Goal: Information Seeking & Learning: Find specific fact

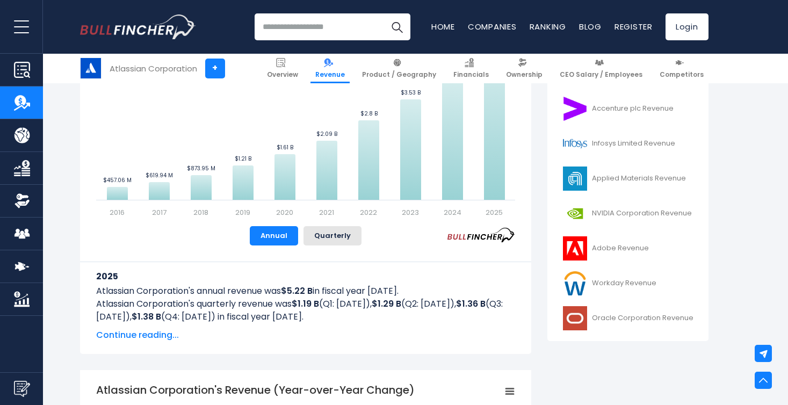
scroll to position [366, 0]
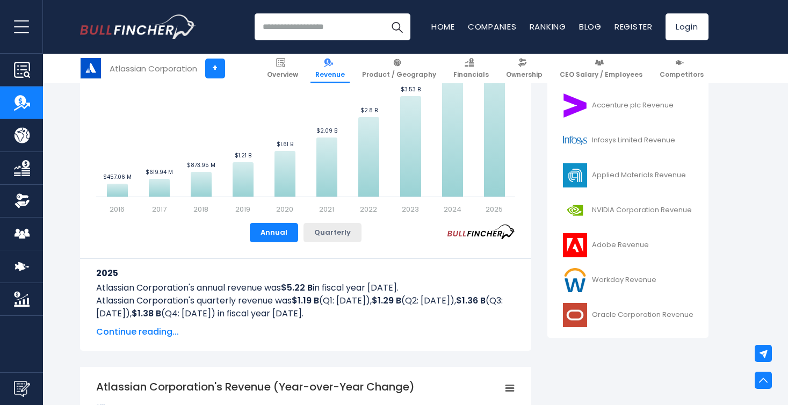
click at [322, 229] on button "Quarterly" at bounding box center [332, 232] width 58 height 19
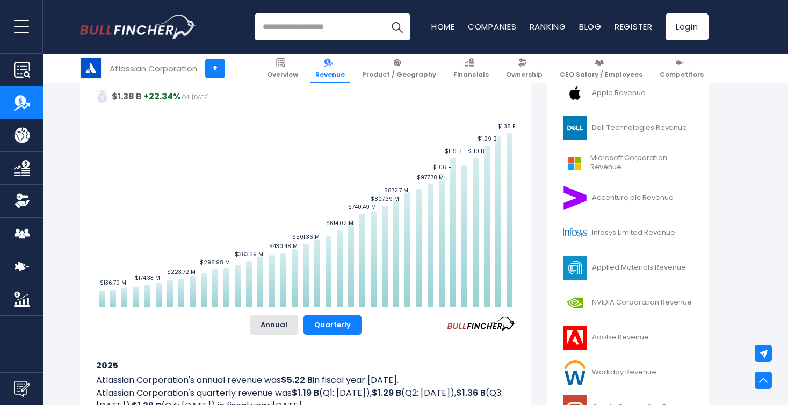
scroll to position [261, 0]
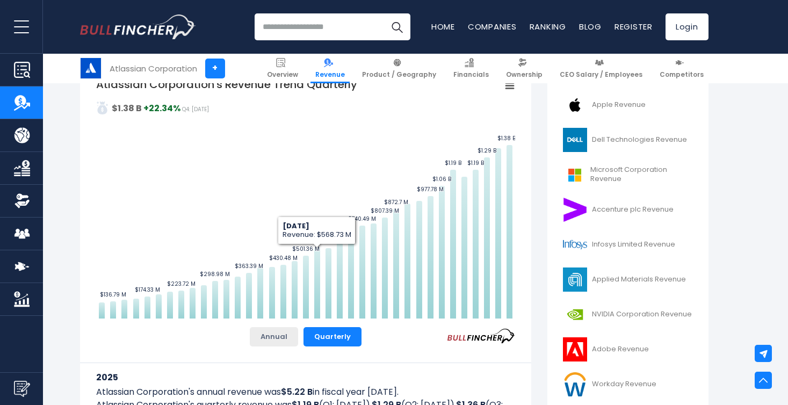
click at [273, 337] on button "Annual" at bounding box center [274, 336] width 48 height 19
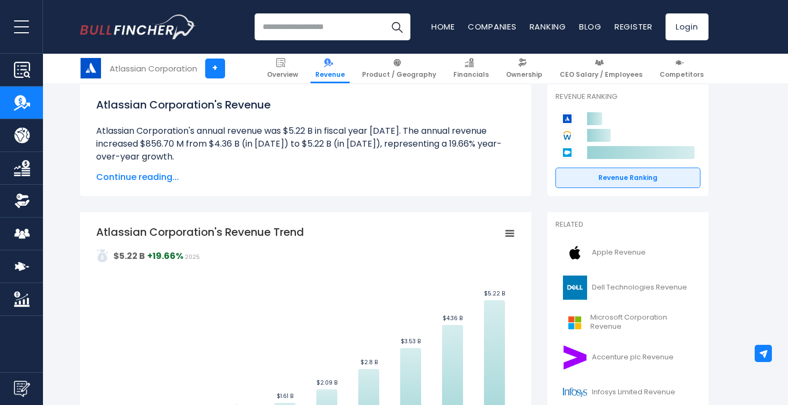
scroll to position [104, 0]
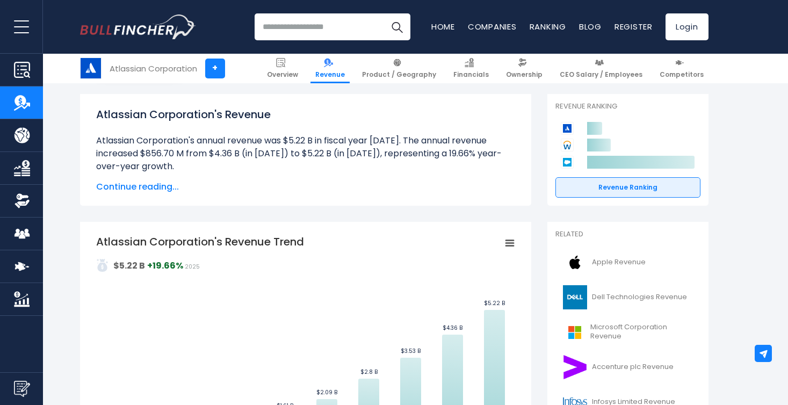
click at [512, 244] on icon "Atlassian Corporation's Revenue Trend" at bounding box center [510, 243] width 8 height 5
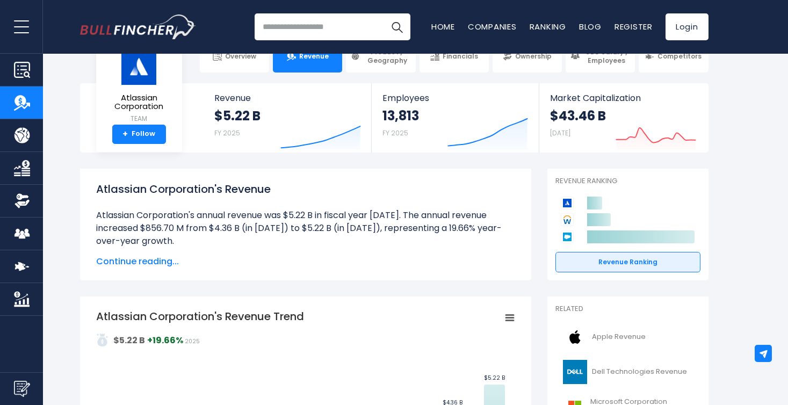
scroll to position [11, 0]
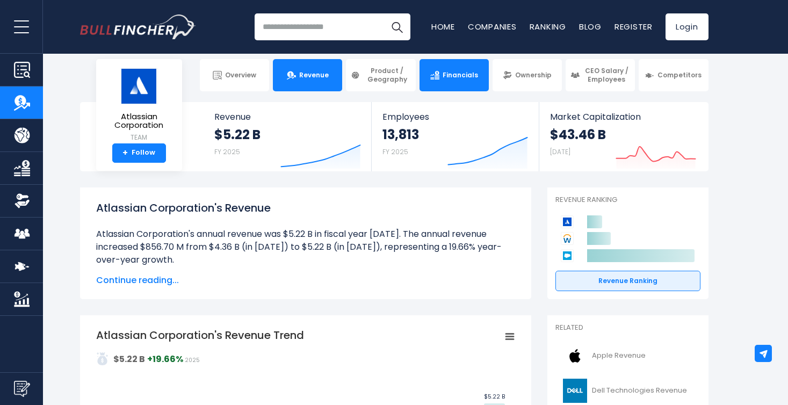
click at [461, 72] on span "Financials" at bounding box center [459, 75] width 35 height 9
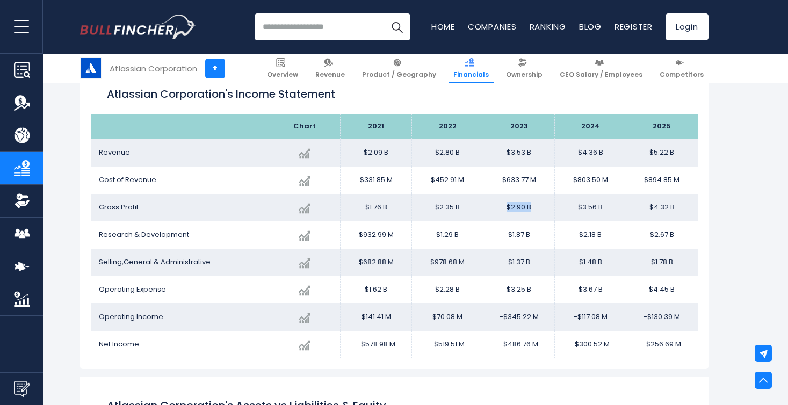
drag, startPoint x: 505, startPoint y: 207, endPoint x: 532, endPoint y: 207, distance: 27.4
click at [532, 207] on td "$2.90 B" at bounding box center [518, 207] width 71 height 27
drag, startPoint x: 507, startPoint y: 235, endPoint x: 530, endPoint y: 235, distance: 23.1
click at [530, 235] on td "$1.87 B" at bounding box center [518, 234] width 71 height 27
drag, startPoint x: 506, startPoint y: 262, endPoint x: 534, endPoint y: 262, distance: 27.9
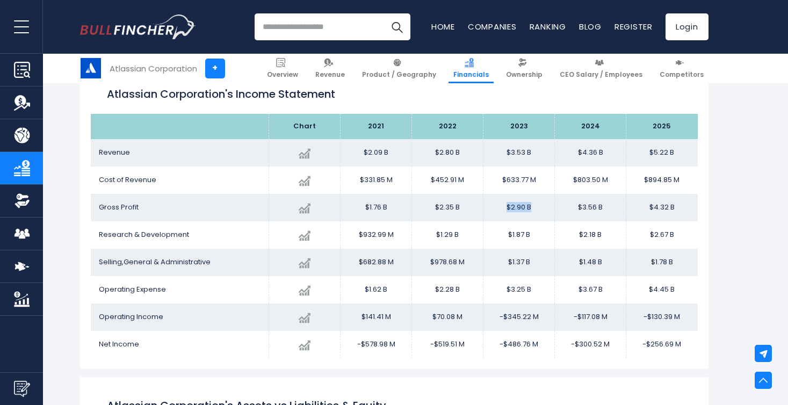
click at [534, 262] on td "$1.37 B" at bounding box center [518, 262] width 71 height 27
drag, startPoint x: 507, startPoint y: 293, endPoint x: 541, endPoint y: 293, distance: 34.4
click at [541, 293] on td "$3.25 B" at bounding box center [518, 289] width 71 height 27
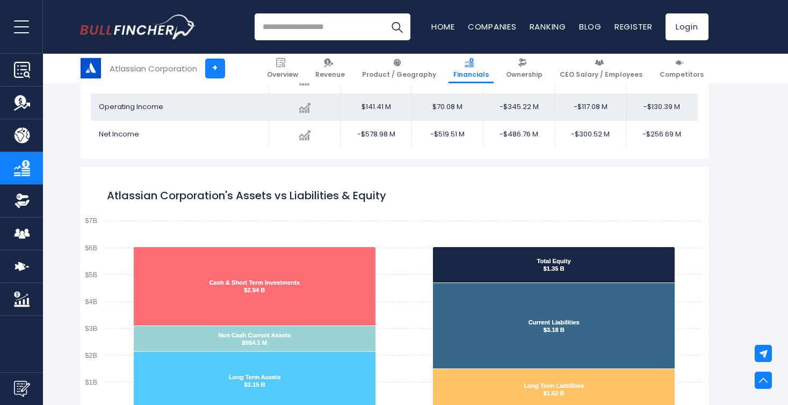
scroll to position [368, 0]
